Goal: Task Accomplishment & Management: Complete application form

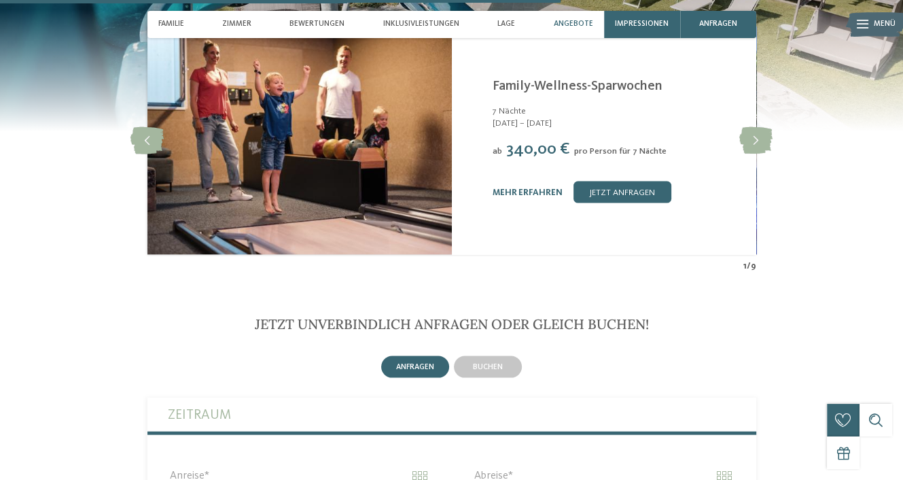
scroll to position [2339, 0]
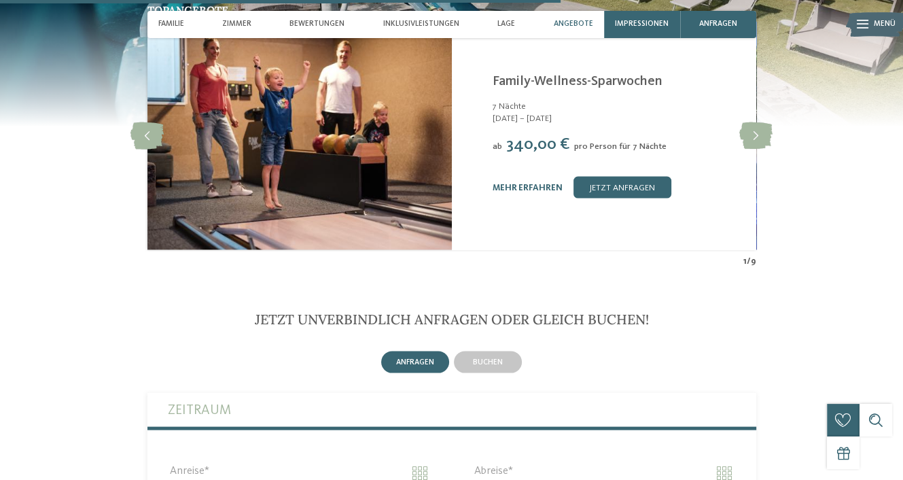
click at [871, 28] on img at bounding box center [876, 25] width 60 height 30
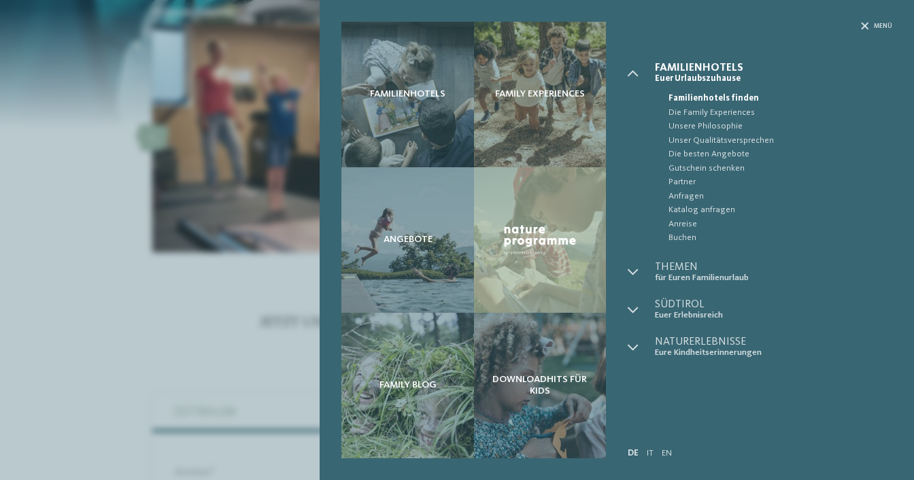
click at [889, 31] on div "Menü" at bounding box center [759, 42] width 264 height 41
click at [881, 20] on div "Familienhotels Family Experiences" at bounding box center [617, 240] width 594 height 480
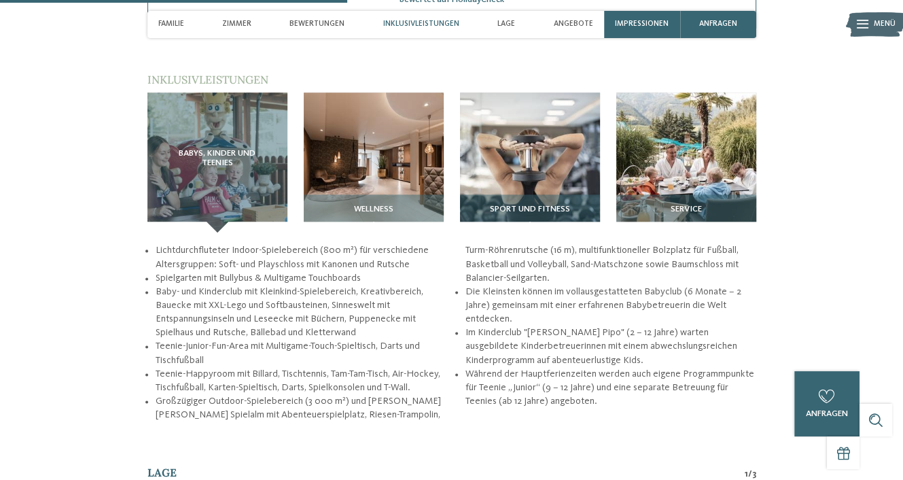
scroll to position [1449, 0]
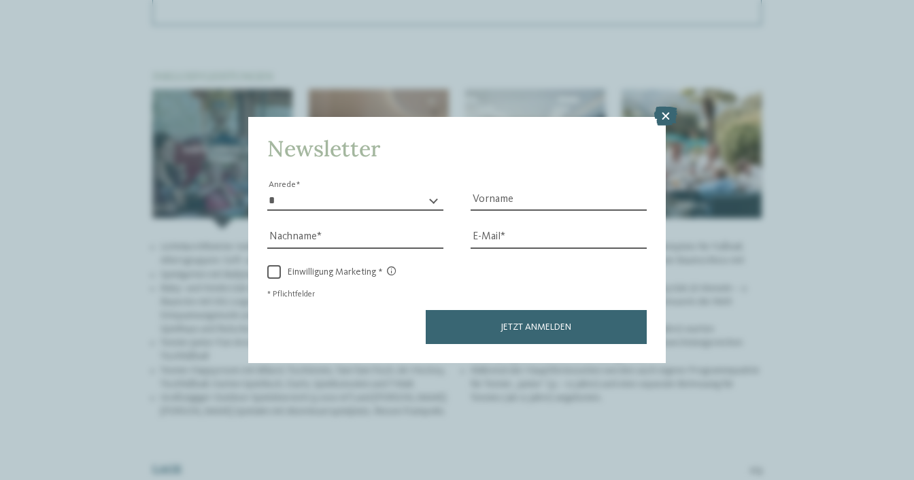
click at [664, 116] on icon at bounding box center [665, 116] width 23 height 19
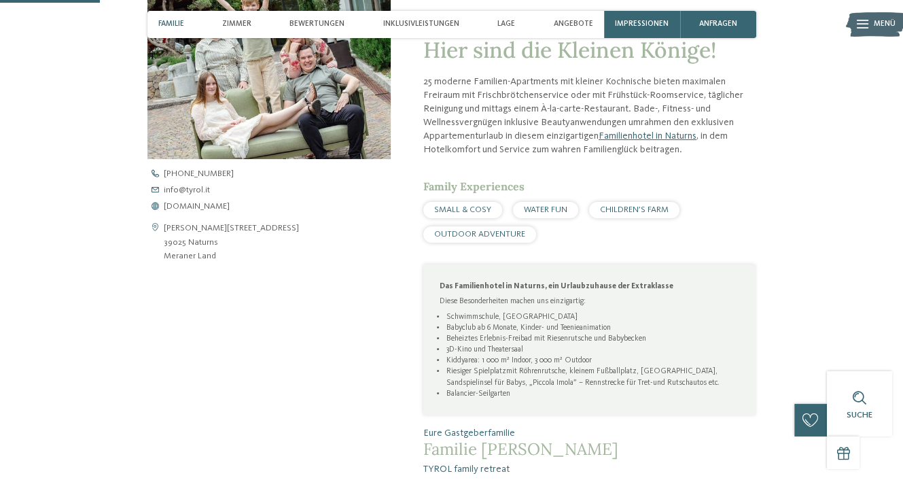
scroll to position [432, 0]
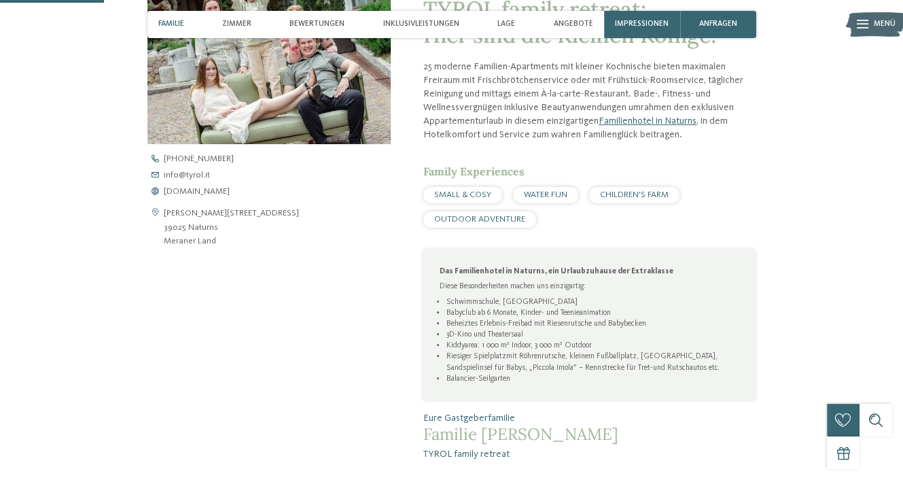
click at [464, 199] on span "SMALL & COSY" at bounding box center [462, 194] width 57 height 9
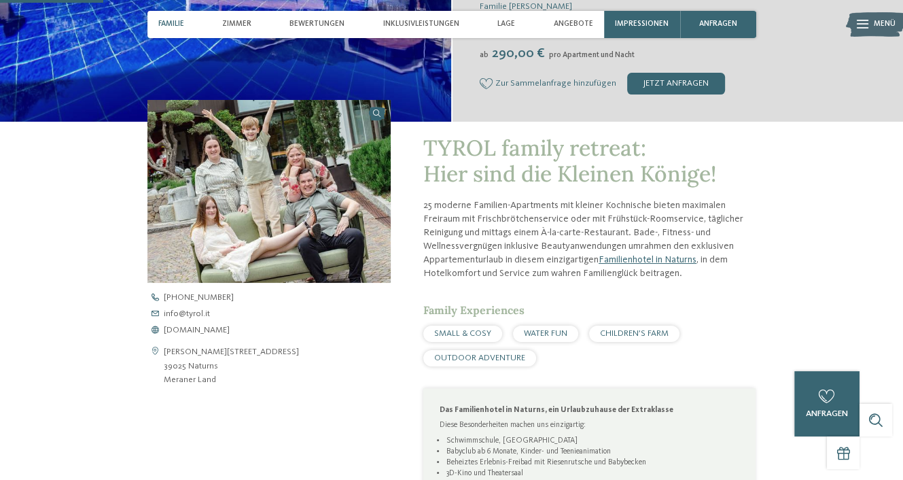
scroll to position [284, 0]
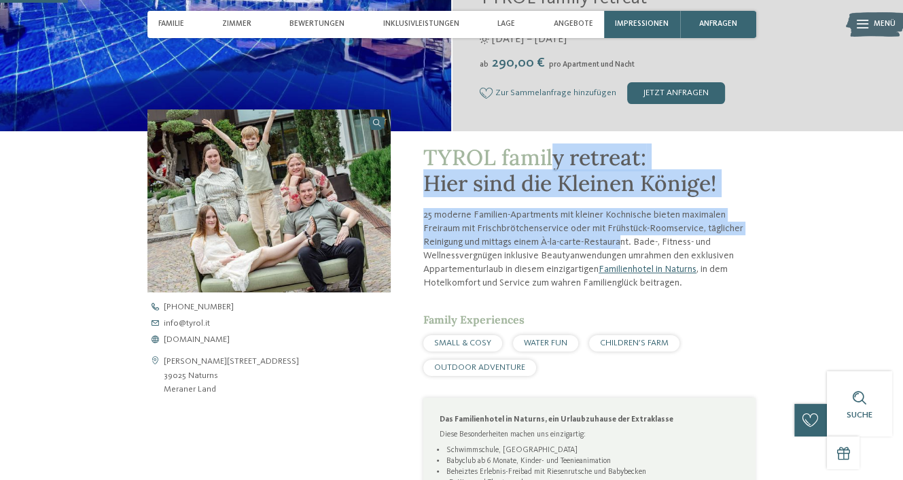
drag, startPoint x: 620, startPoint y: 235, endPoint x: 553, endPoint y: 145, distance: 112.2
click at [553, 145] on div "TYROL family retreat: Hier sind die Kleinen Könige! 25 moderne Familien-Apartme…" at bounding box center [590, 377] width 333 height 464
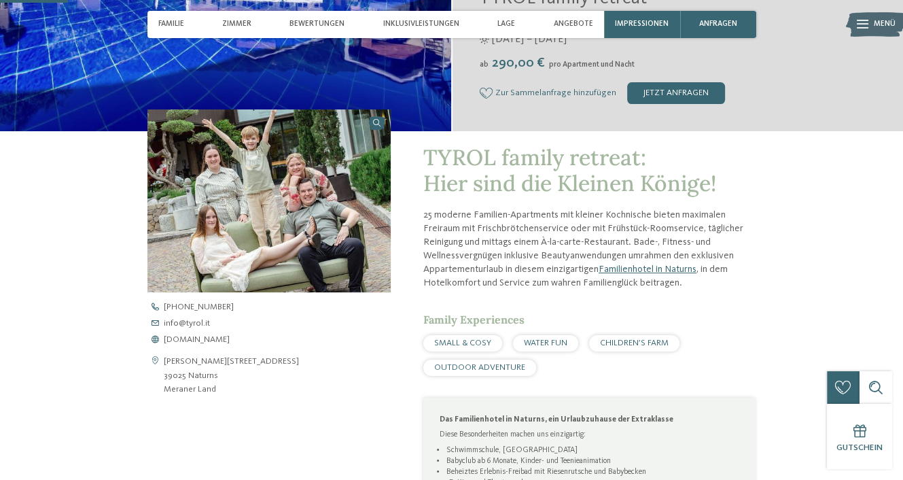
click at [247, 17] on div "Zimmer" at bounding box center [237, 24] width 40 height 27
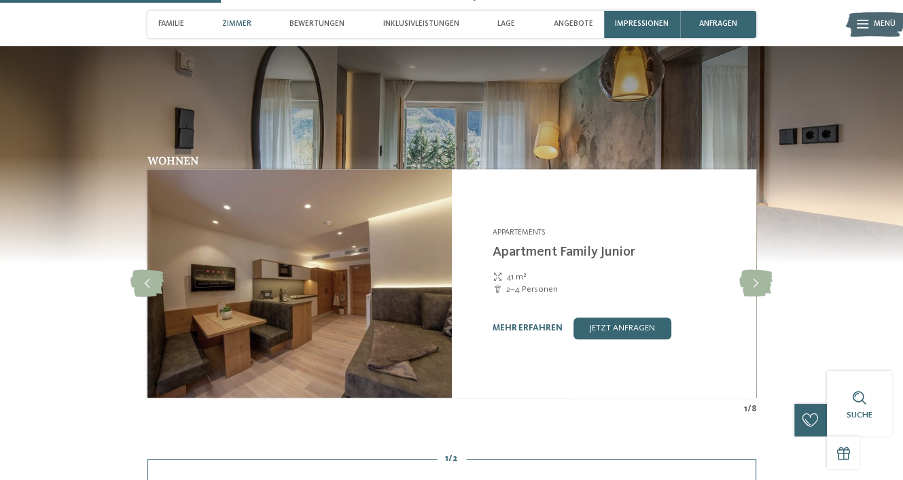
scroll to position [972, 0]
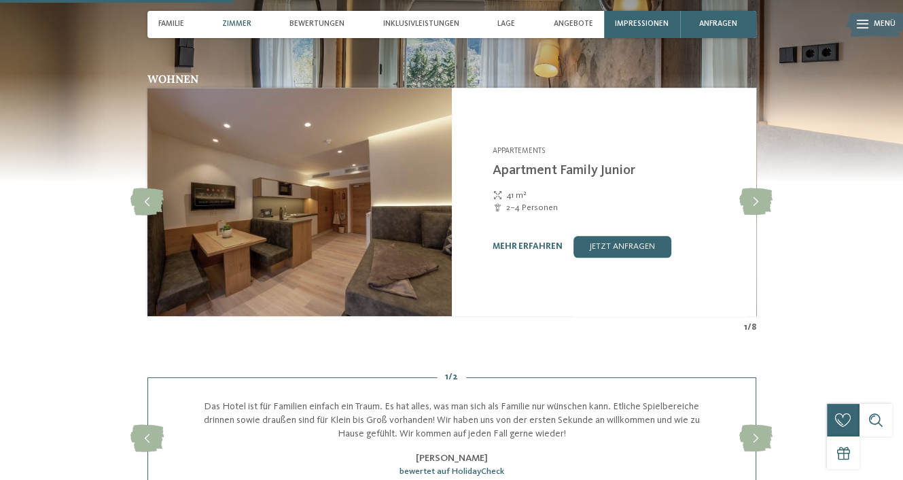
click at [763, 201] on icon at bounding box center [756, 201] width 33 height 27
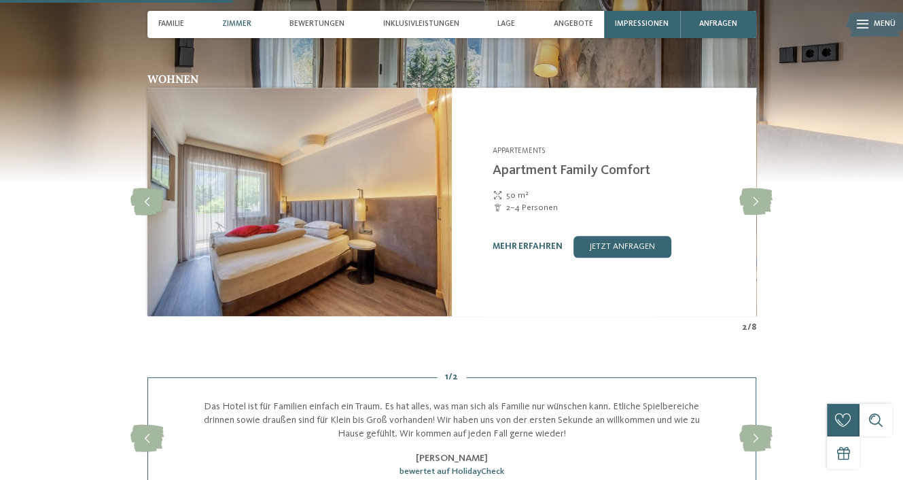
click at [774, 204] on div "Wohnen Appartements slide 3" at bounding box center [452, 203] width 740 height 260
click at [753, 213] on icon at bounding box center [756, 201] width 33 height 27
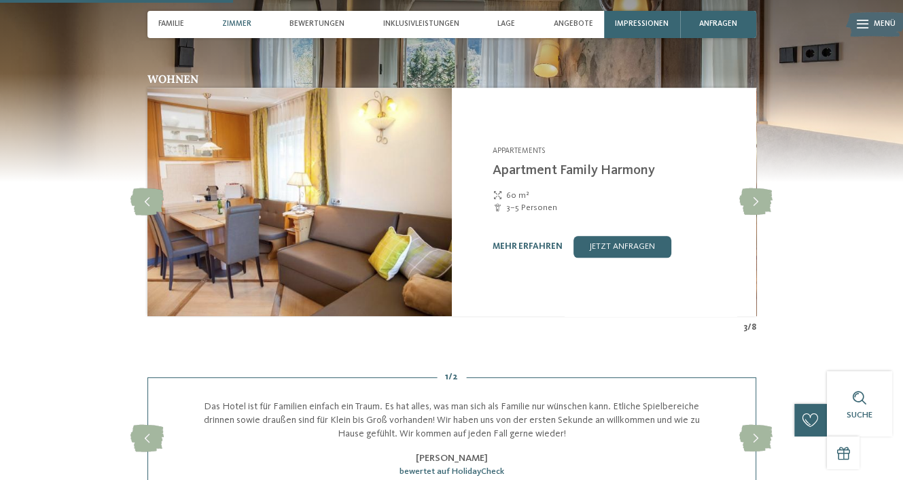
click at [753, 213] on icon at bounding box center [756, 201] width 33 height 27
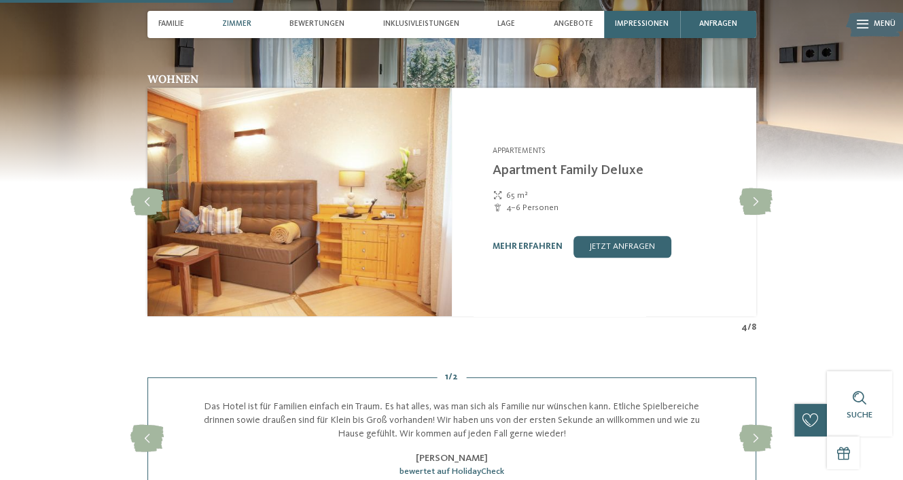
click at [753, 213] on icon at bounding box center [756, 201] width 33 height 27
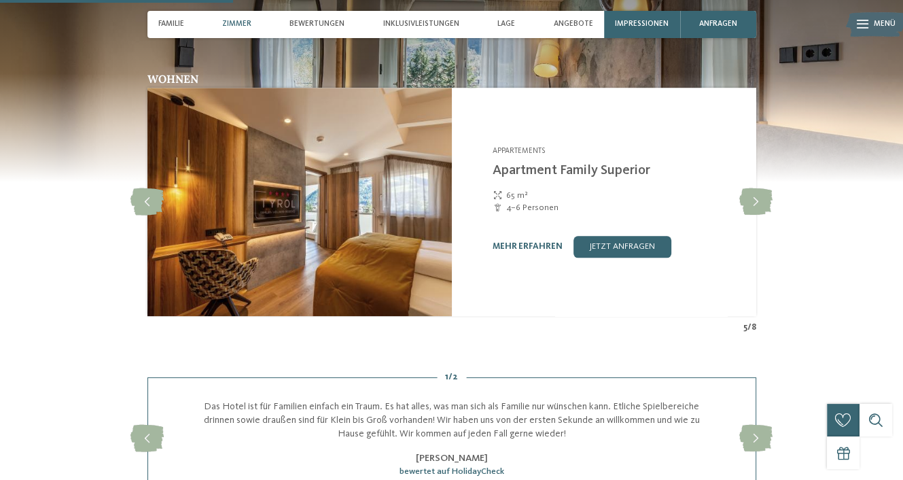
click at [753, 213] on icon at bounding box center [756, 201] width 33 height 27
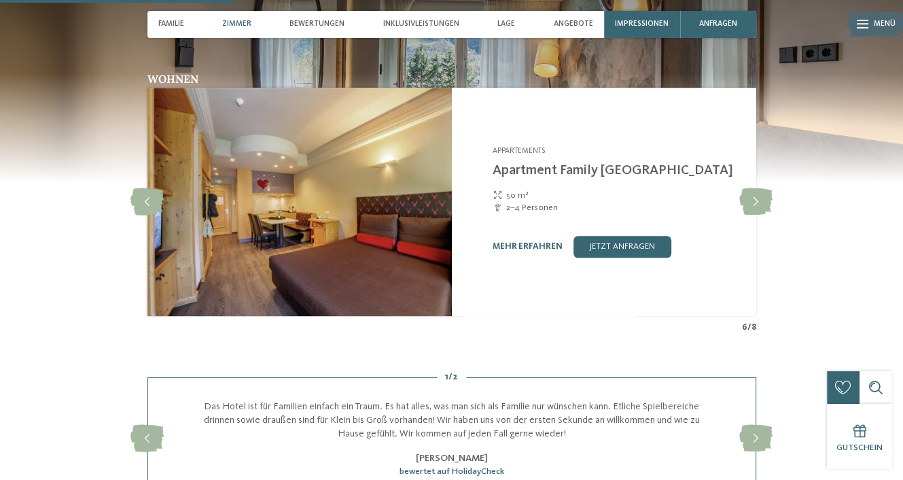
click at [753, 213] on icon at bounding box center [756, 201] width 33 height 27
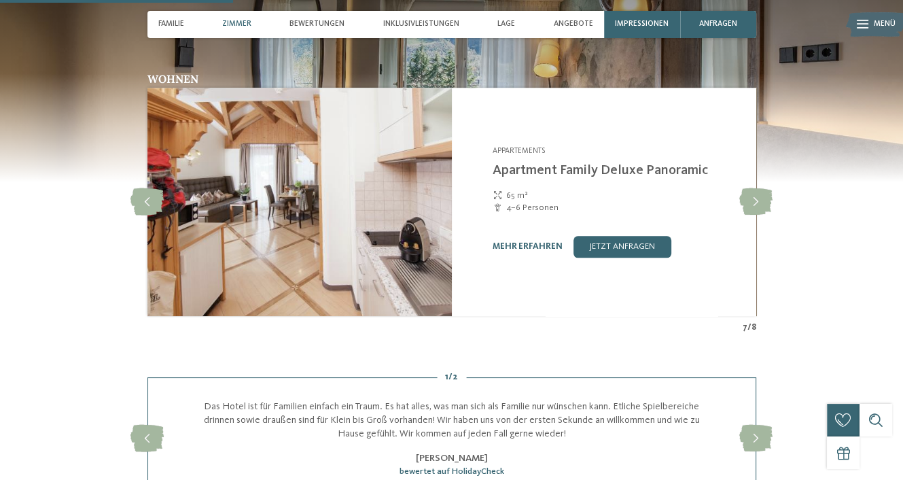
click at [628, 247] on link "jetzt anfragen" at bounding box center [623, 247] width 98 height 22
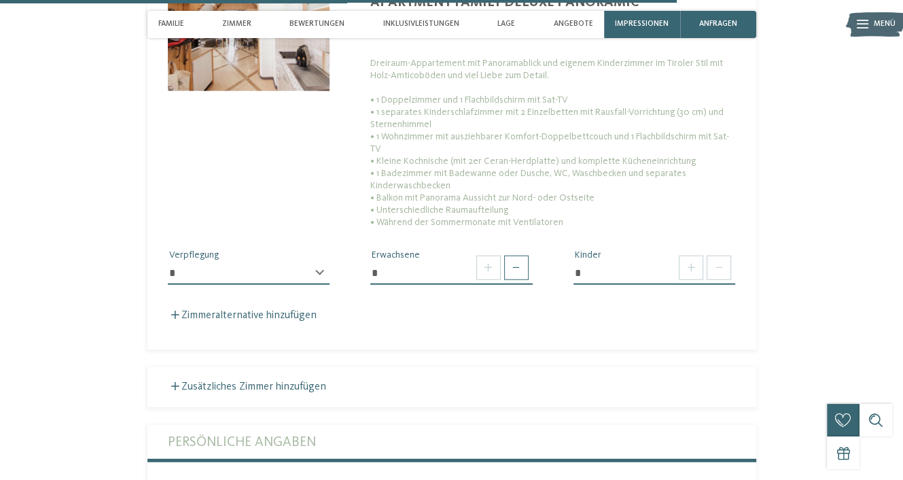
scroll to position [3031, 0]
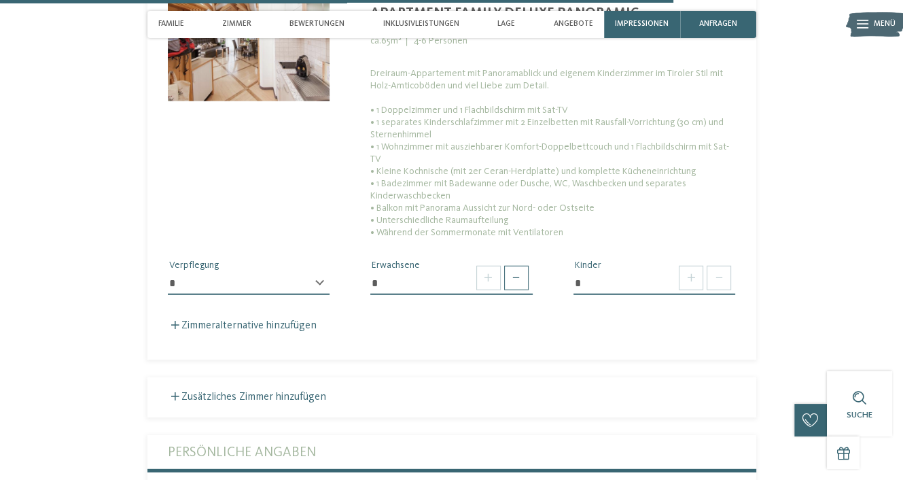
click at [481, 271] on span at bounding box center [489, 278] width 24 height 24
click at [517, 274] on span at bounding box center [516, 278] width 24 height 24
type input "*"
click at [517, 274] on span at bounding box center [516, 278] width 24 height 24
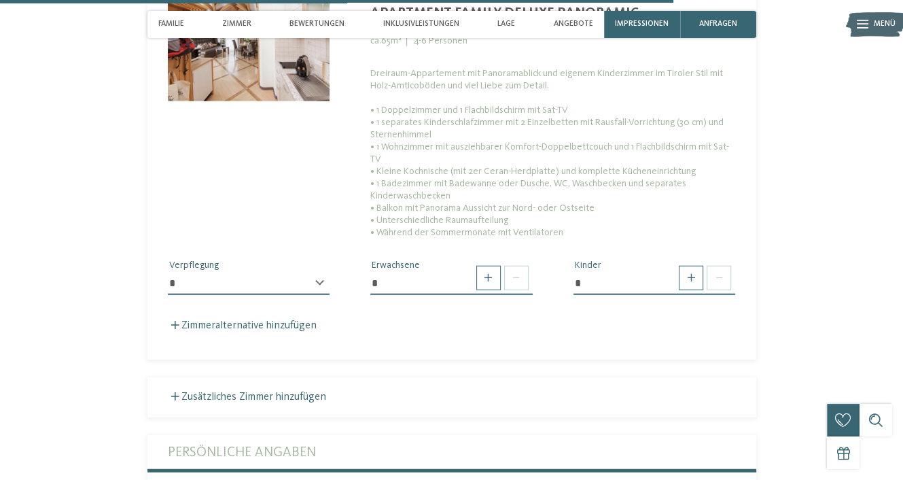
click at [517, 274] on span at bounding box center [516, 278] width 24 height 24
click at [517, 271] on span at bounding box center [516, 278] width 24 height 24
click at [514, 266] on span at bounding box center [516, 278] width 24 height 24
click at [721, 267] on span at bounding box center [719, 278] width 24 height 24
click at [697, 271] on span at bounding box center [691, 278] width 24 height 24
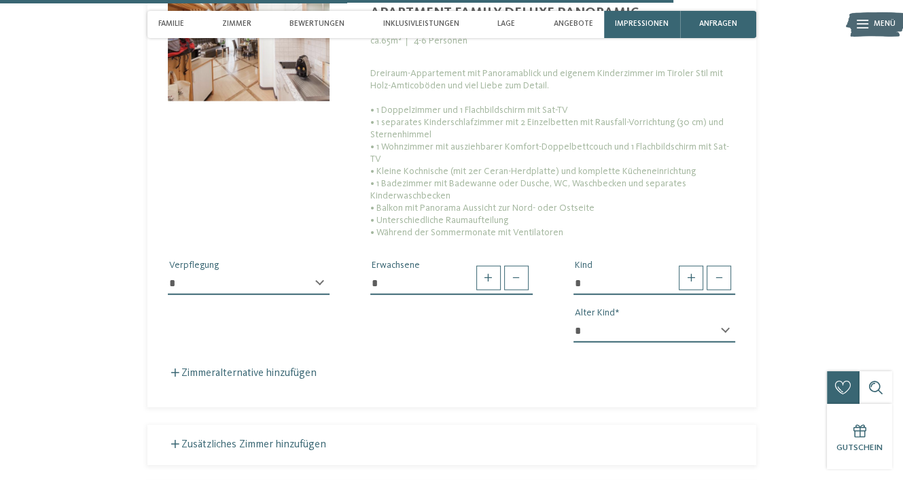
click at [697, 271] on span at bounding box center [691, 278] width 24 height 24
type input "*"
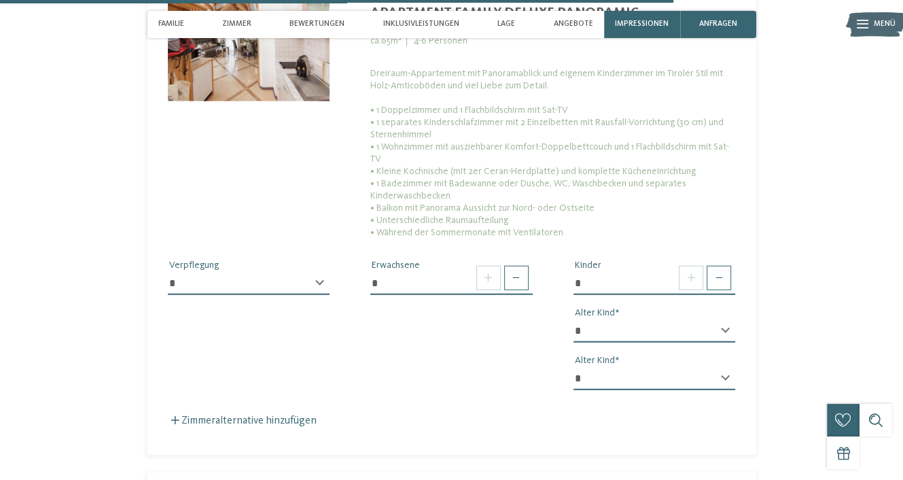
click at [697, 271] on span at bounding box center [691, 278] width 24 height 24
click at [697, 272] on span at bounding box center [691, 278] width 24 height 24
click at [704, 269] on span at bounding box center [691, 278] width 24 height 24
click at [699, 271] on span at bounding box center [691, 278] width 24 height 24
click at [517, 266] on span at bounding box center [516, 278] width 24 height 24
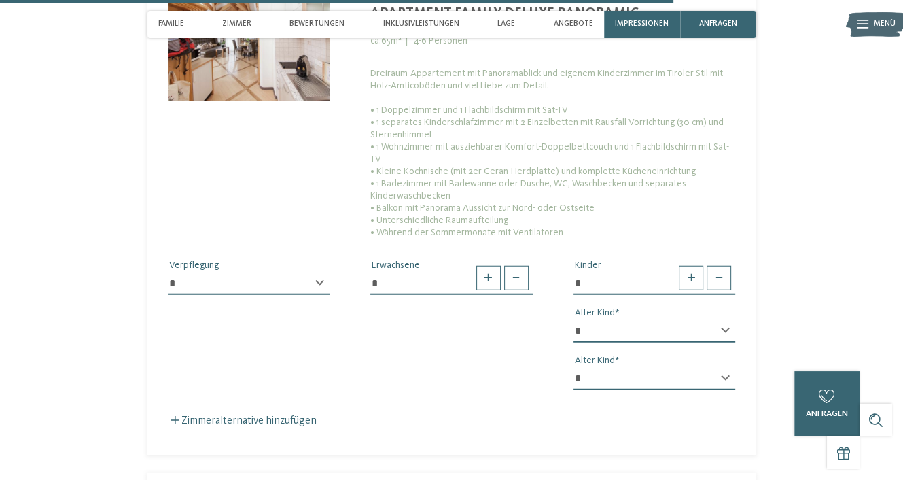
click at [517, 269] on span at bounding box center [516, 278] width 24 height 24
type input "*"
click at [691, 267] on span at bounding box center [691, 278] width 24 height 24
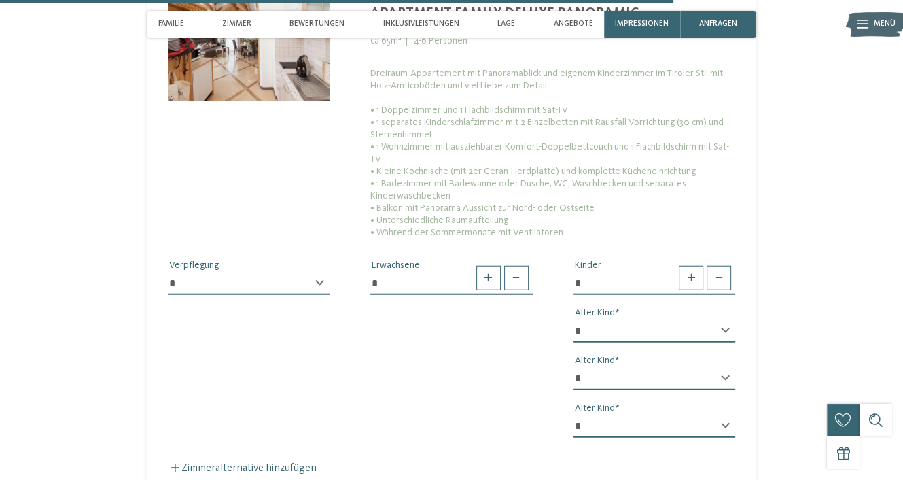
click at [691, 269] on span at bounding box center [691, 278] width 24 height 24
type input "*"
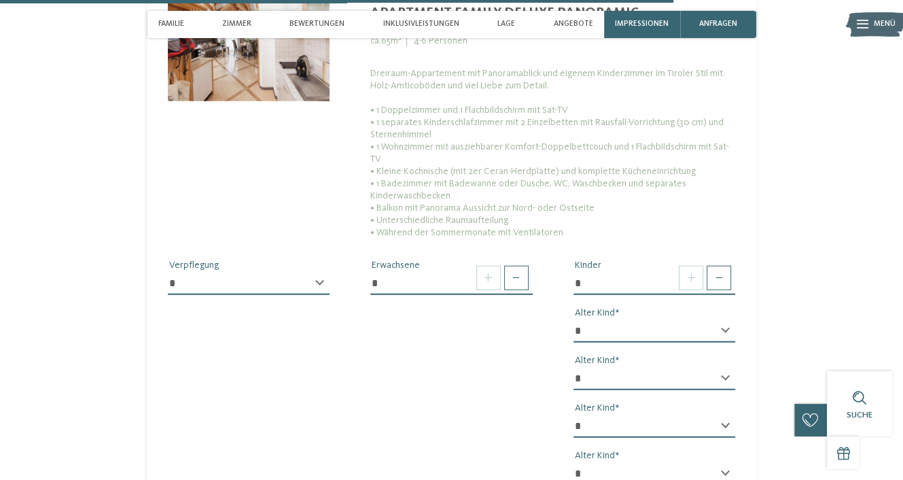
click at [726, 320] on div "* * * * * * * * * * * ** ** ** ** ** ** ** ** Alter Kind" at bounding box center [655, 337] width 162 height 34
click at [735, 320] on select "* * * * * * * * * * * ** ** ** ** ** ** ** **" at bounding box center [655, 331] width 162 height 23
select select "**"
click at [574, 320] on select "* * * * * * * * * * * ** ** ** ** ** ** ** **" at bounding box center [655, 331] width 162 height 23
click at [724, 367] on div "* * * * * * * * * * * ** ** ** ** ** ** ** ** Alter Kind" at bounding box center [655, 384] width 162 height 34
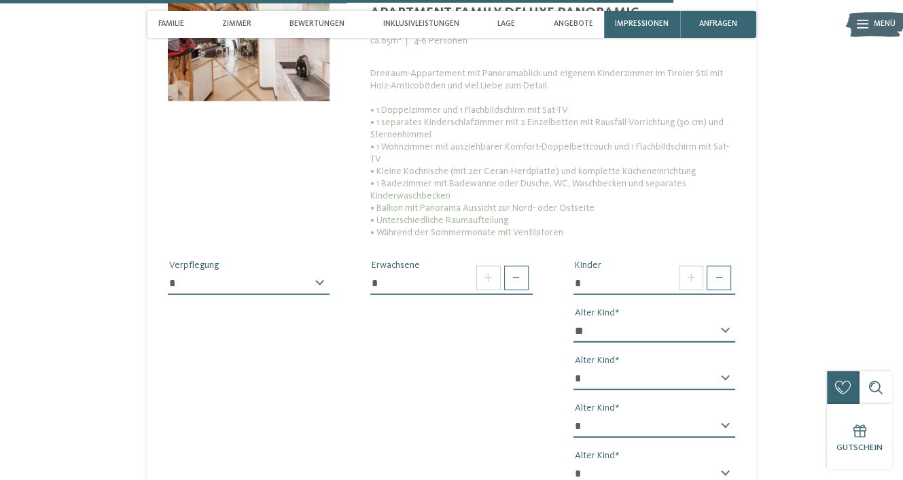
click at [727, 368] on div "* * * * * * * * * * * ** ** ** ** ** ** ** ** Alter Kind" at bounding box center [655, 384] width 162 height 34
click at [723, 367] on div "* * * * * * * * * * * ** ** ** ** ** ** ** ** Alter Kind" at bounding box center [655, 384] width 162 height 34
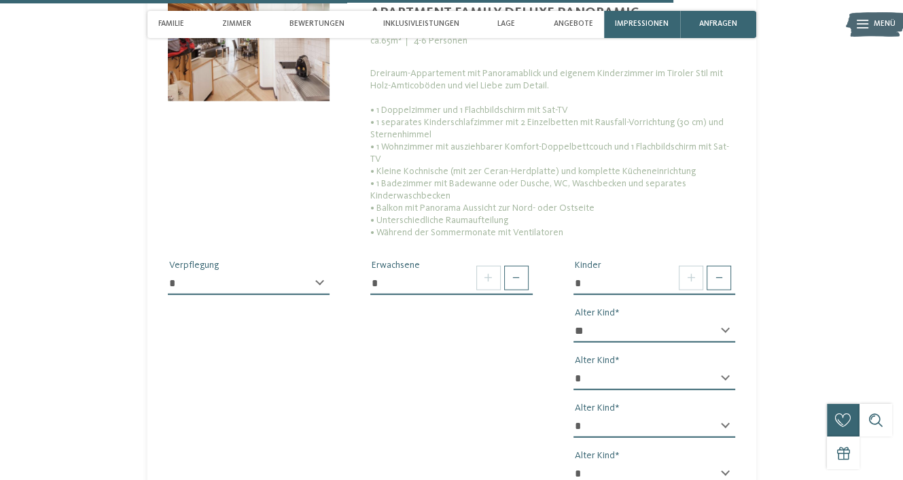
click at [721, 367] on select "* * * * * * * * * * * ** ** ** ** ** ** ** **" at bounding box center [655, 378] width 162 height 23
select select "**"
click at [574, 367] on select "* * * * * * * * * * * ** ** ** ** ** ** ** **" at bounding box center [655, 378] width 162 height 23
click at [721, 415] on select "* * * * * * * * * * * ** ** ** ** ** ** ** **" at bounding box center [655, 426] width 162 height 23
select select "*"
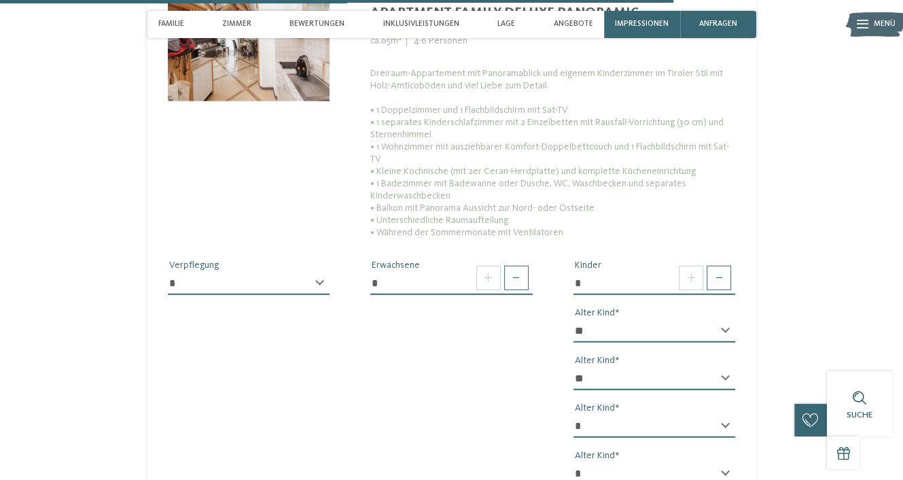
click at [574, 415] on select "* * * * * * * * * * * ** ** ** ** ** ** ** **" at bounding box center [655, 426] width 162 height 23
click at [722, 470] on select "* * * * * * * * * * * ** ** ** ** ** ** ** **" at bounding box center [655, 473] width 162 height 23
select select "*"
click at [574, 462] on select "* * * * * * * * * * * ** ** ** ** ** ** ** **" at bounding box center [655, 473] width 162 height 23
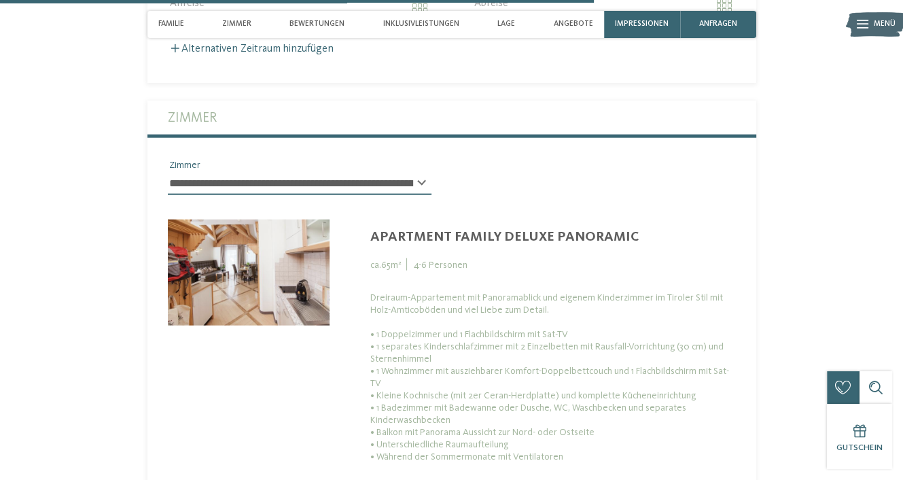
scroll to position [2789, 0]
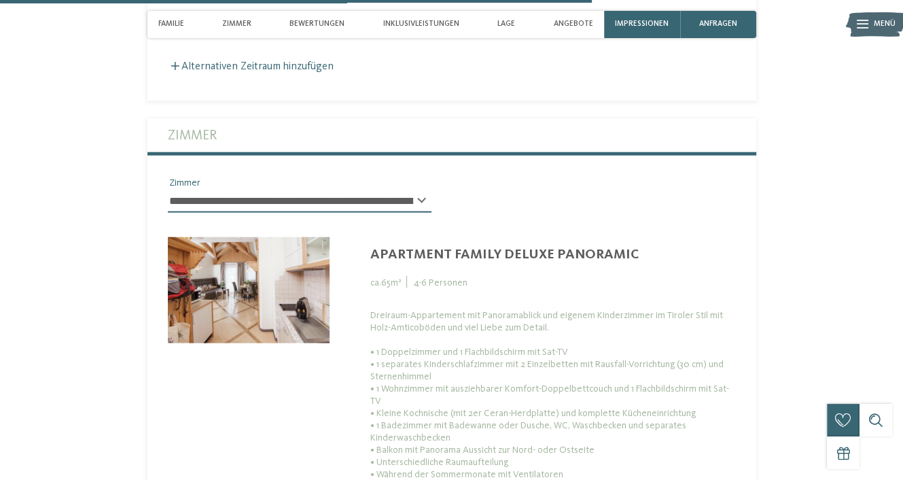
click at [421, 199] on div "**********" at bounding box center [300, 207] width 264 height 34
click at [332, 197] on select "**********" at bounding box center [300, 201] width 264 height 23
click at [495, 192] on div "**********" at bounding box center [452, 200] width 609 height 48
click at [264, 309] on img at bounding box center [249, 290] width 162 height 106
click at [303, 278] on img at bounding box center [249, 290] width 162 height 106
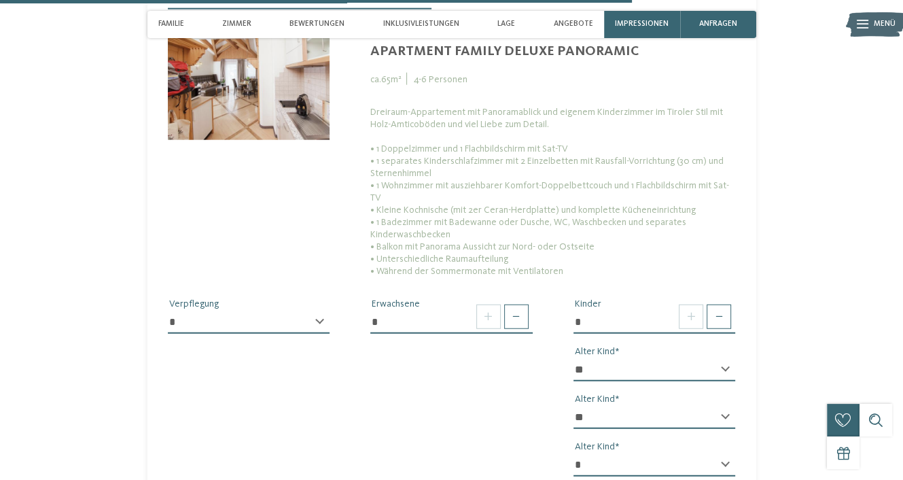
scroll to position [2995, 0]
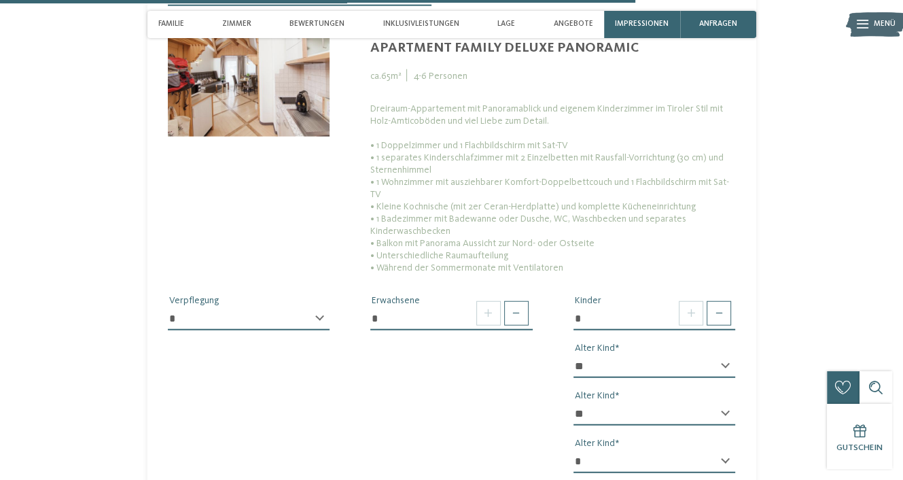
click at [322, 307] on div "**********" at bounding box center [249, 324] width 162 height 34
click at [318, 307] on div "**********" at bounding box center [249, 324] width 162 height 34
click at [319, 311] on select "**********" at bounding box center [249, 318] width 162 height 23
click at [576, 29] on span "Angebote" at bounding box center [572, 24] width 39 height 9
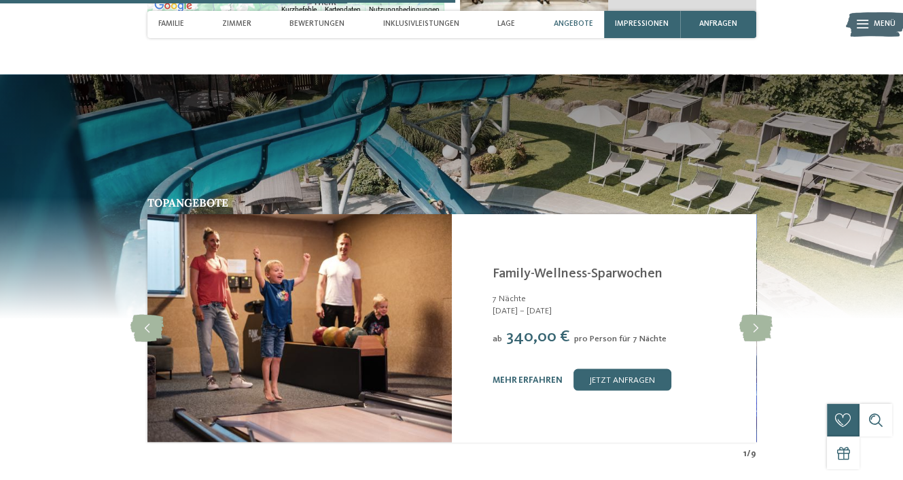
scroll to position [2146, 0]
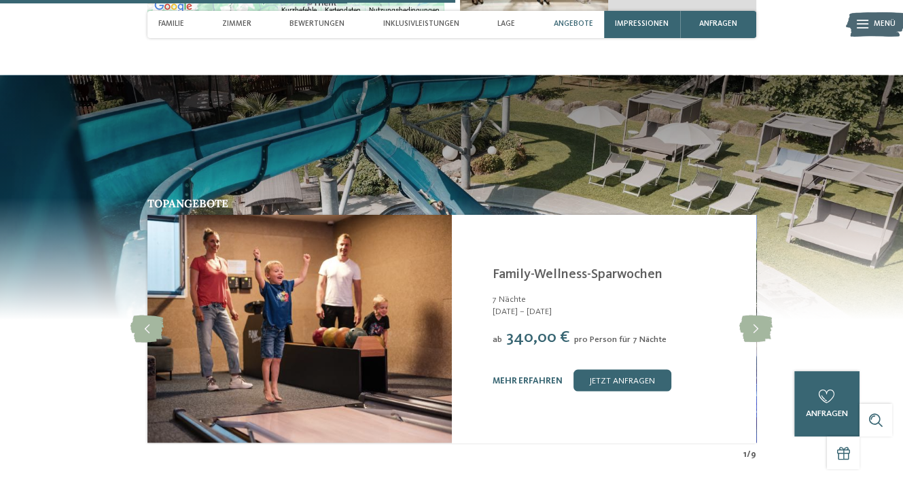
click at [392, 16] on div "Inklusivleistungen" at bounding box center [421, 24] width 87 height 27
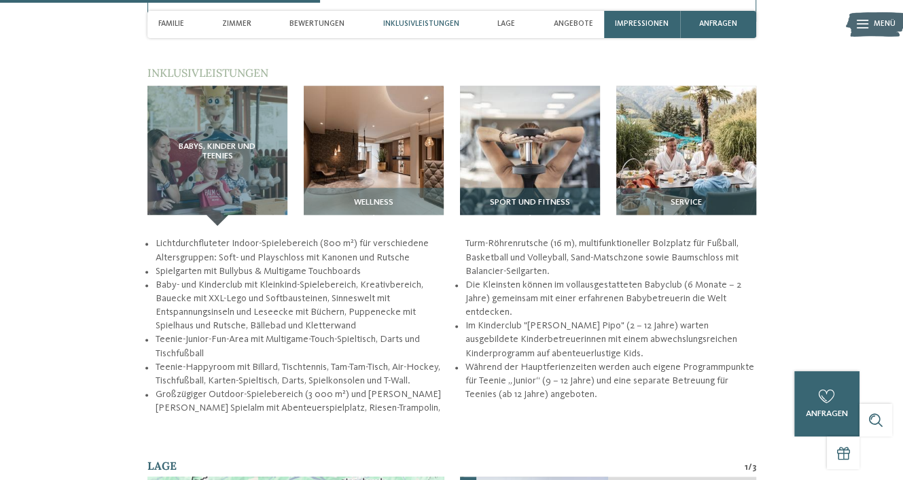
scroll to position [1441, 0]
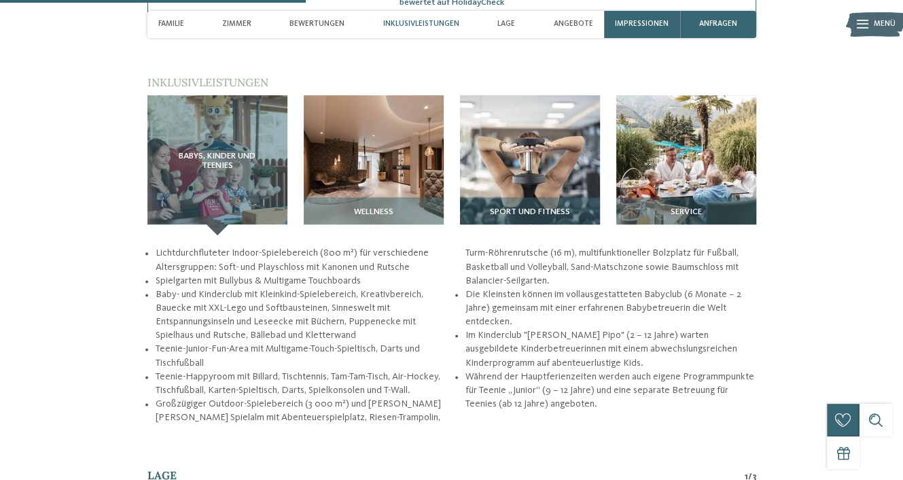
click at [707, 20] on span "anfragen" at bounding box center [719, 24] width 38 height 9
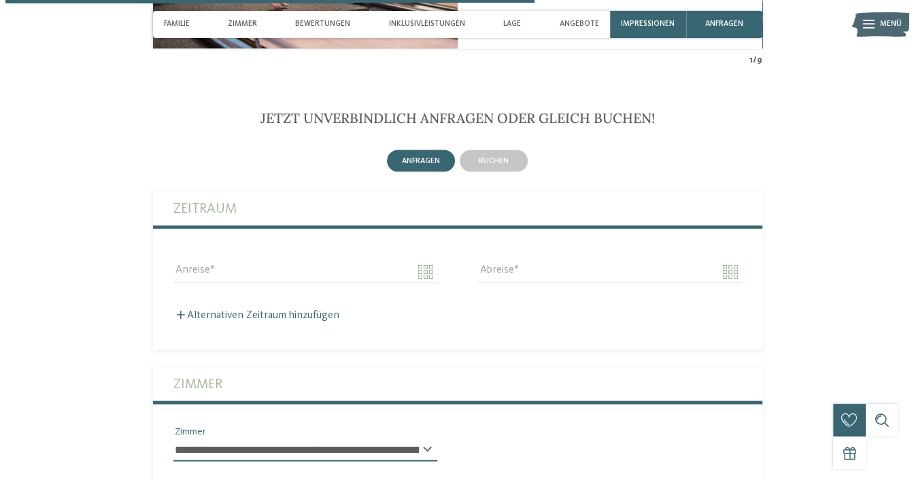
scroll to position [2575, 0]
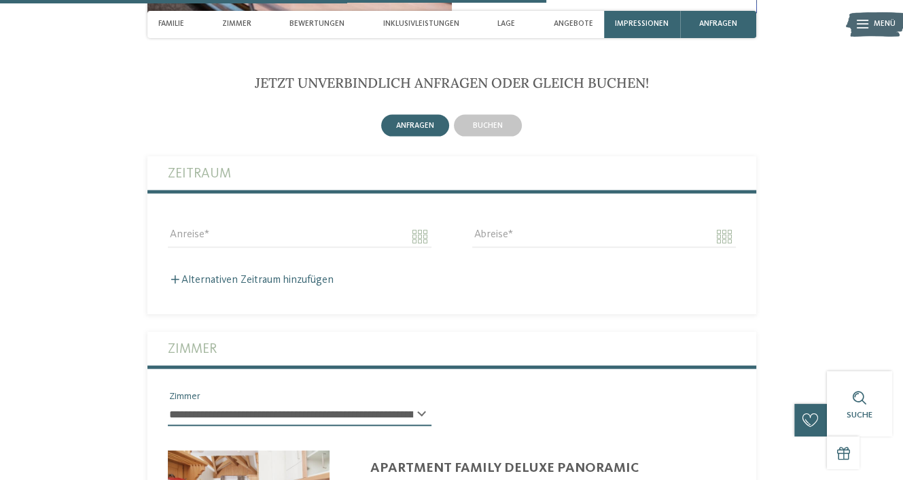
click at [637, 31] on div "Impressionen" at bounding box center [642, 24] width 76 height 27
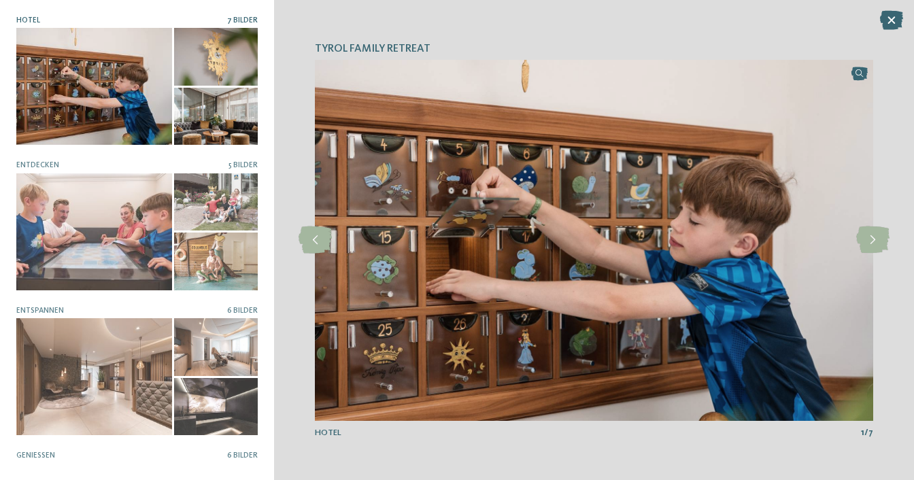
click at [94, 103] on div at bounding box center [94, 86] width 156 height 117
click at [115, 65] on div at bounding box center [94, 86] width 156 height 117
click at [192, 57] on div at bounding box center [216, 56] width 84 height 57
click at [874, 246] on icon at bounding box center [872, 239] width 33 height 27
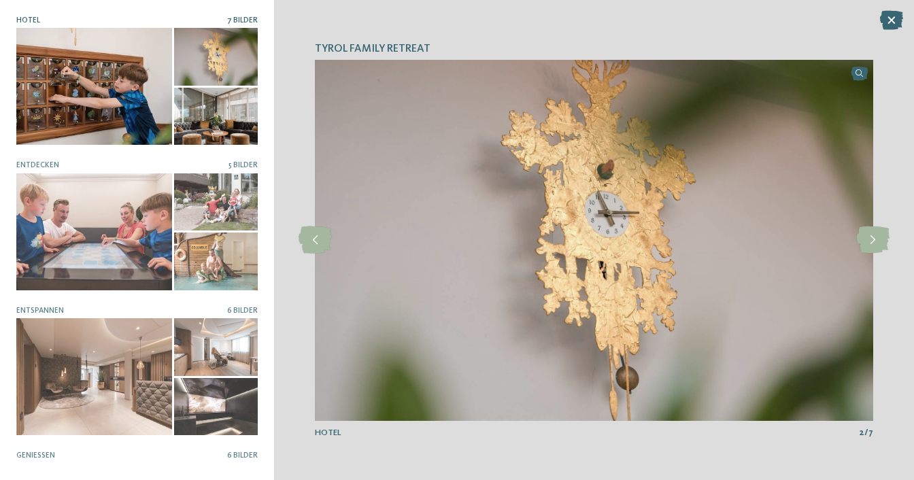
click at [874, 246] on icon at bounding box center [872, 239] width 33 height 27
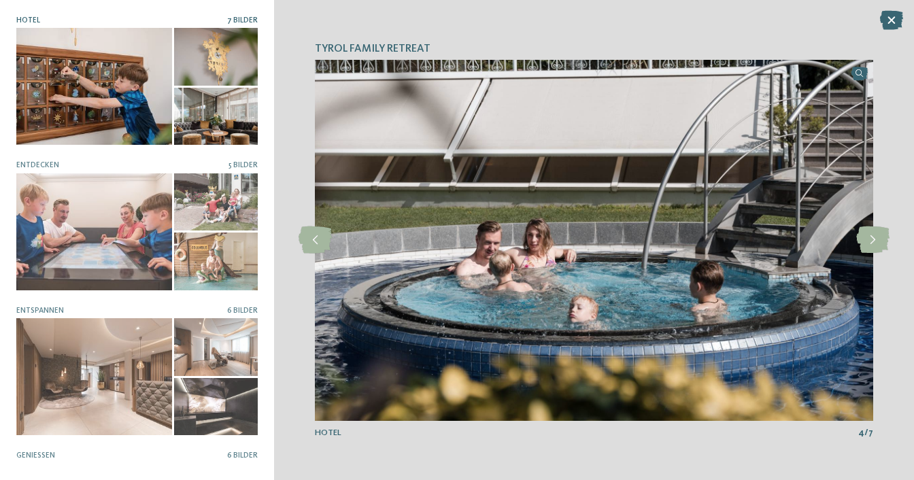
click at [136, 215] on div at bounding box center [94, 231] width 156 height 117
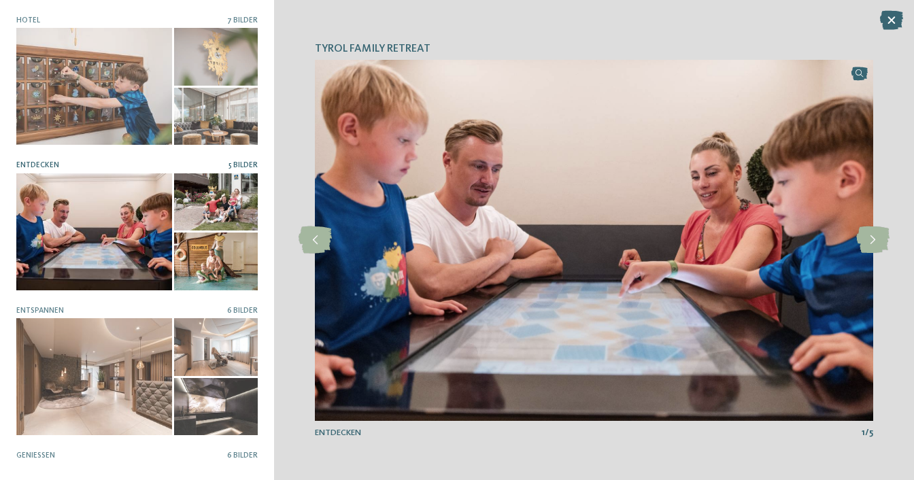
click at [865, 234] on icon at bounding box center [872, 239] width 33 height 27
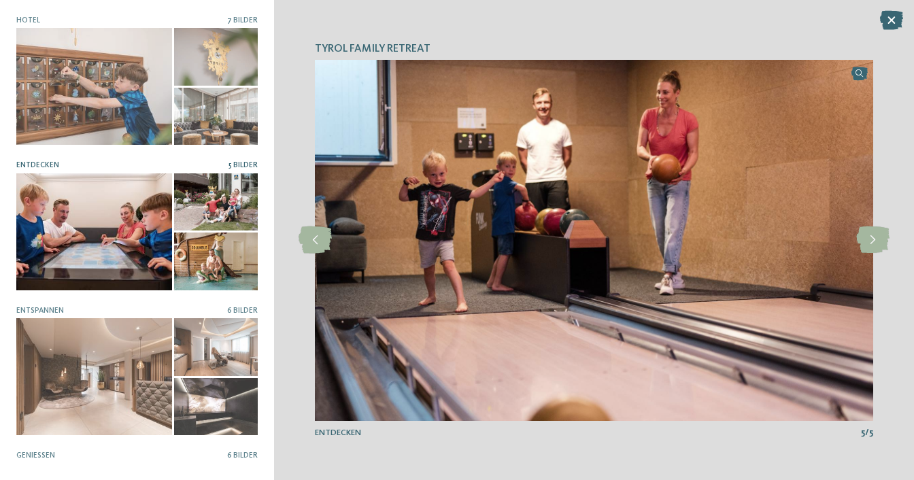
click at [245, 392] on div at bounding box center [216, 406] width 84 height 57
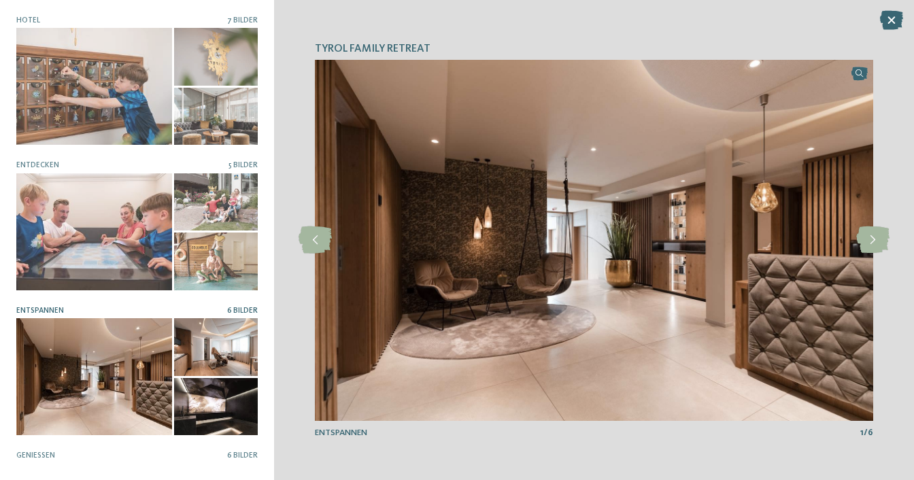
click at [152, 367] on div at bounding box center [94, 376] width 156 height 117
click at [884, 235] on icon at bounding box center [872, 239] width 33 height 27
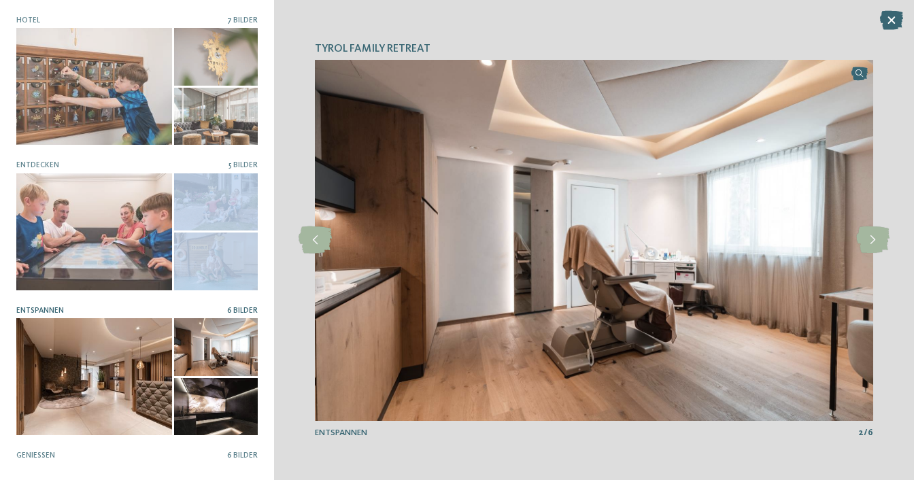
drag, startPoint x: 250, startPoint y: 275, endPoint x: 254, endPoint y: 269, distance: 7.9
click at [254, 269] on div "Hotel 7 Bilder" at bounding box center [136, 239] width 241 height 447
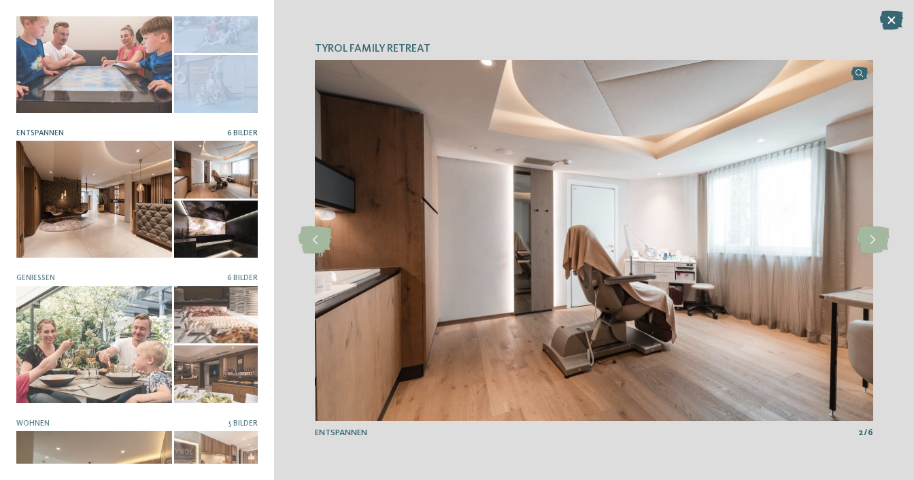
scroll to position [176, 0]
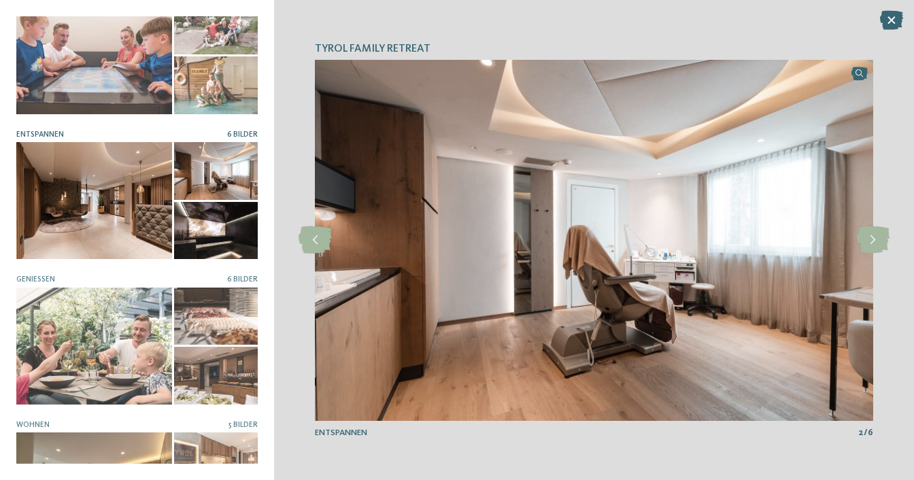
click at [84, 339] on div at bounding box center [94, 346] width 156 height 117
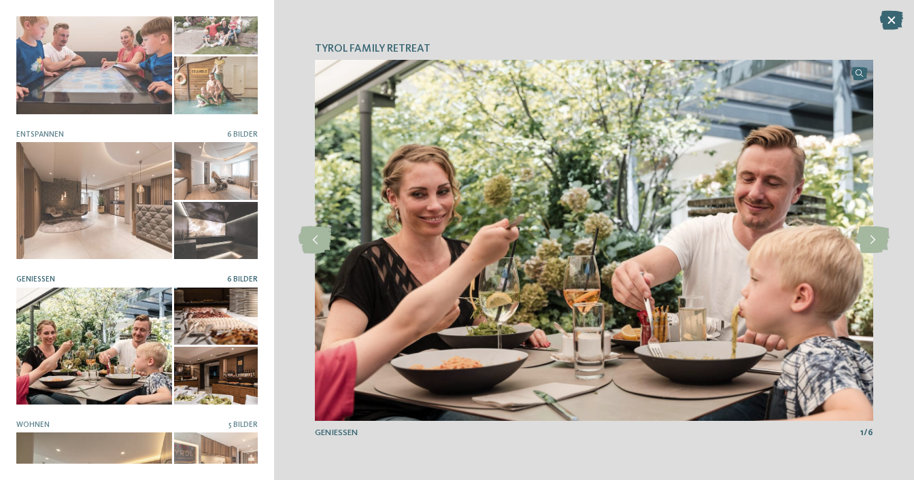
click at [873, 241] on icon at bounding box center [872, 239] width 33 height 27
drag, startPoint x: 246, startPoint y: 366, endPoint x: 263, endPoint y: 398, distance: 36.2
click at [263, 398] on div "TYROL family retreat Hotel 7 Bilder Entdecken" at bounding box center [137, 240] width 274 height 480
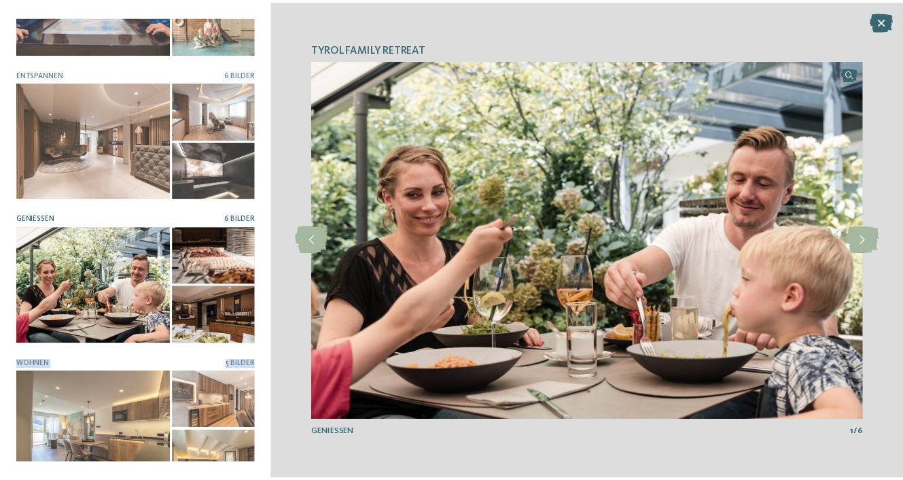
scroll to position [245, 0]
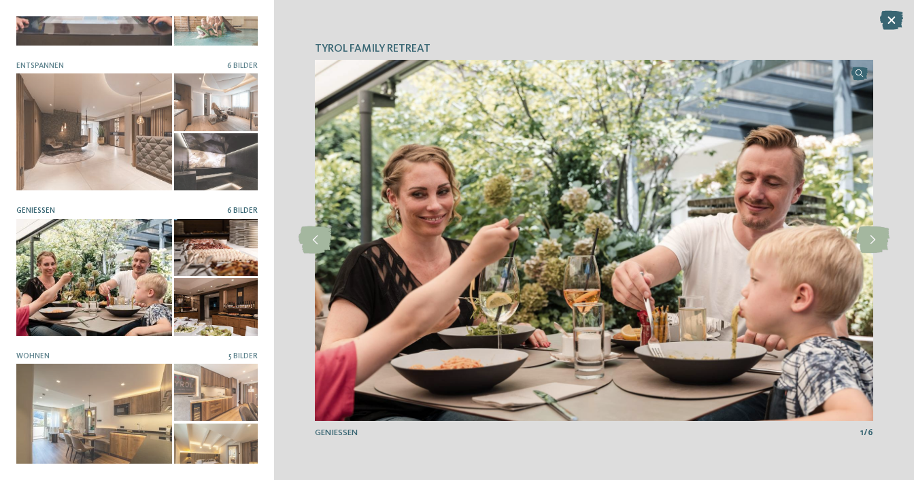
click at [78, 410] on div at bounding box center [94, 422] width 156 height 117
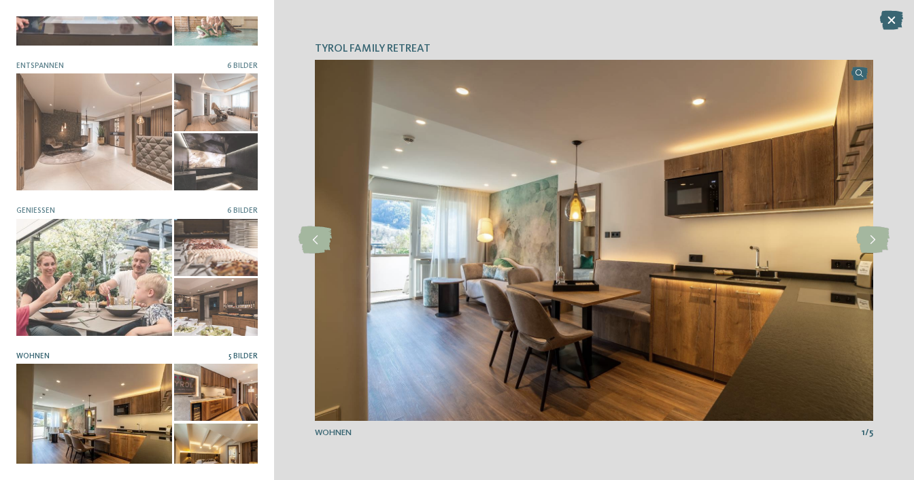
click at [619, 300] on img at bounding box center [594, 240] width 558 height 361
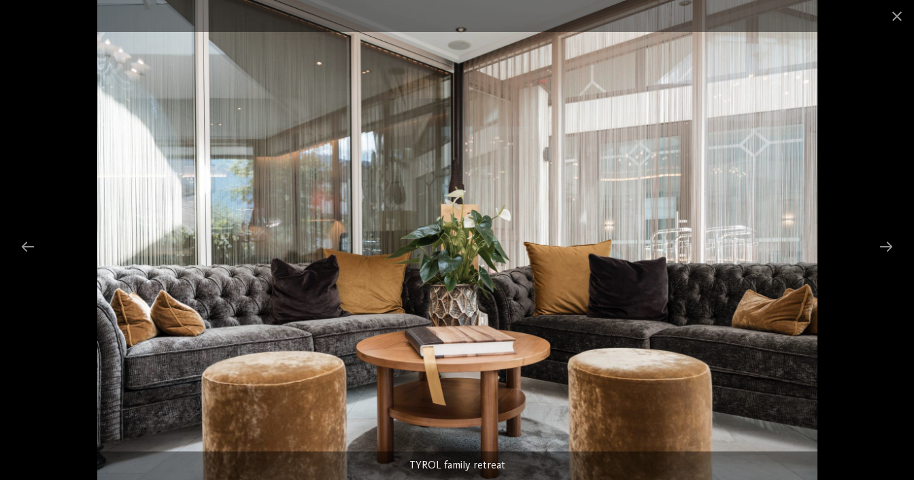
click at [903, 20] on span at bounding box center [897, 16] width 34 height 32
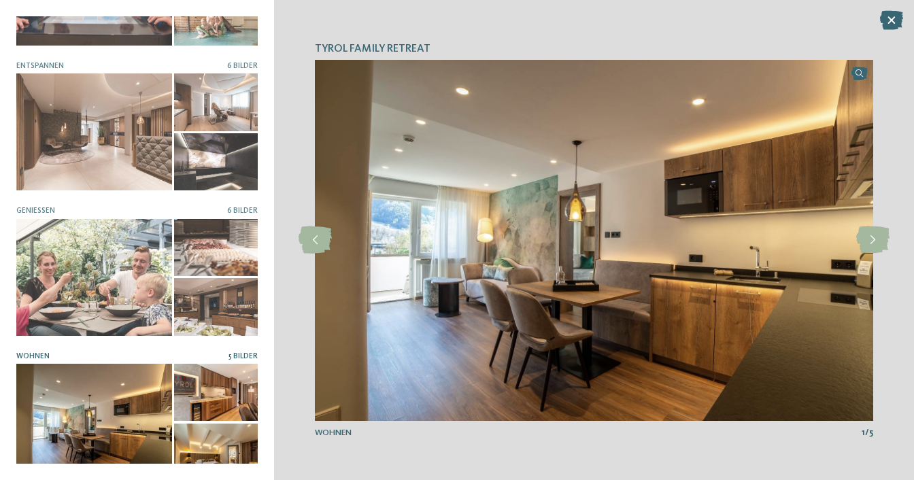
click at [889, 33] on div "TYROL family retreat slide 4 of 7" at bounding box center [594, 240] width 640 height 480
click at [896, 20] on icon at bounding box center [891, 20] width 23 height 19
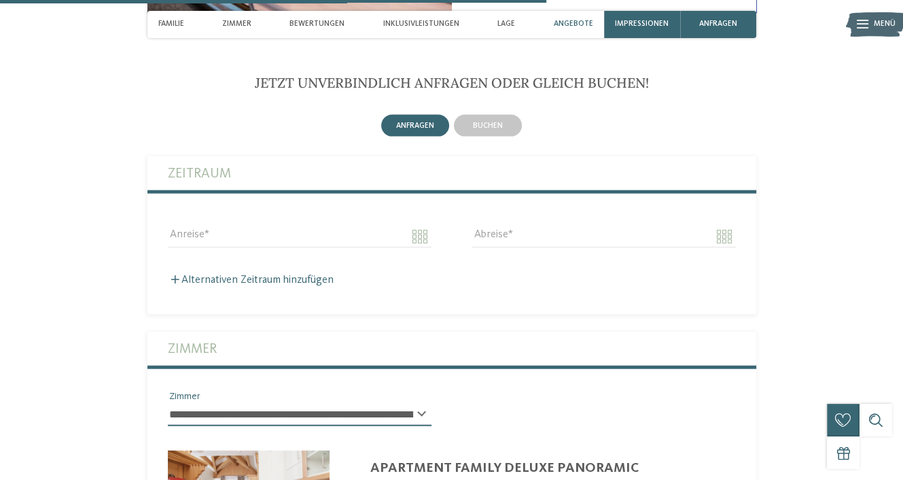
click at [642, 20] on span "Impressionen" at bounding box center [642, 24] width 54 height 9
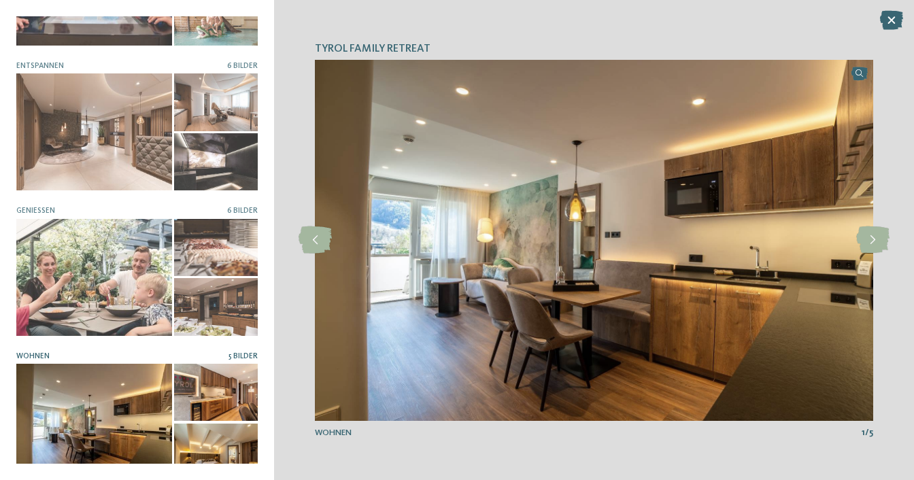
click at [895, 24] on icon at bounding box center [891, 20] width 23 height 19
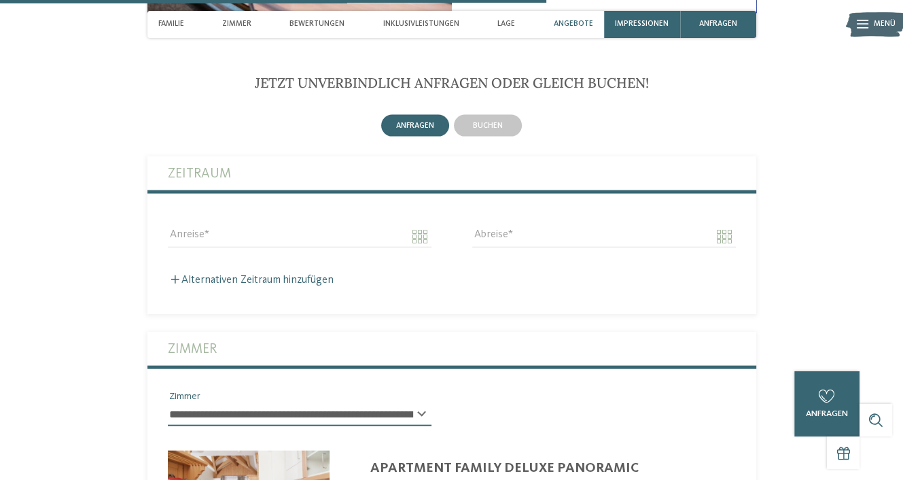
click at [736, 16] on div "anfragen" at bounding box center [719, 24] width 76 height 27
click at [733, 28] on span "anfragen" at bounding box center [719, 24] width 38 height 9
